Goal: Information Seeking & Learning: Check status

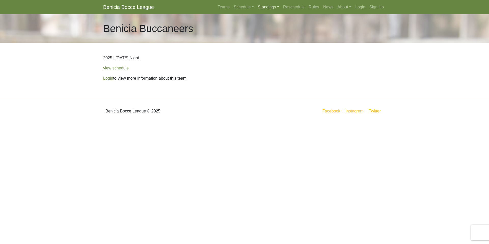
click at [261, 7] on link "Standings" at bounding box center [268, 7] width 25 height 10
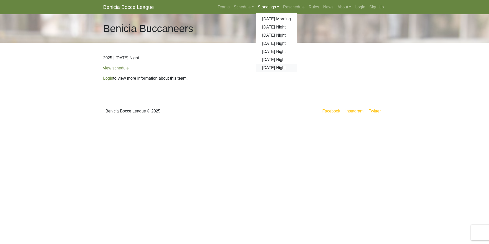
click at [270, 67] on link "[DATE] Night" at bounding box center [276, 68] width 41 height 8
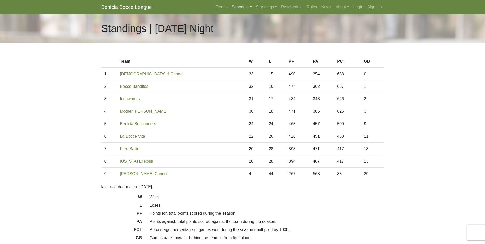
click at [243, 6] on link "Schedule" at bounding box center [242, 7] width 24 height 10
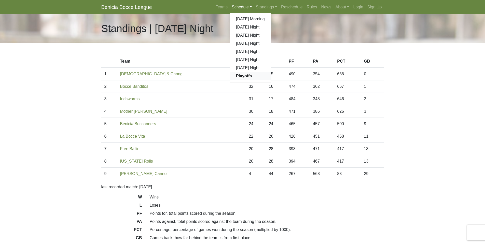
click at [243, 76] on strong "Playoffs" at bounding box center [244, 76] width 16 height 4
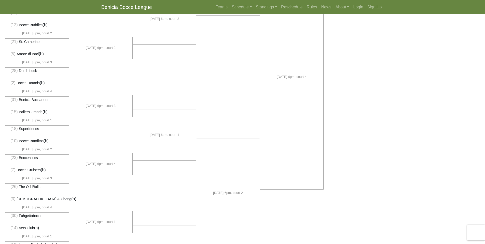
scroll to position [204, 0]
